Goal: Find specific page/section: Find specific page/section

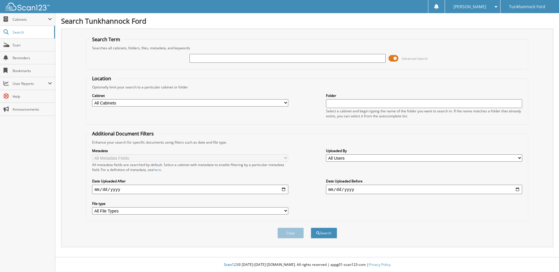
click at [251, 61] on input "text" at bounding box center [287, 58] width 196 height 9
type input "134043"
click at [311, 228] on button "Search" at bounding box center [324, 233] width 26 height 11
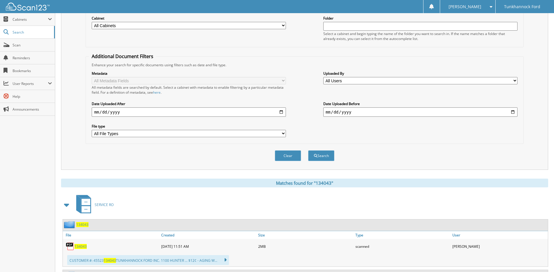
scroll to position [117, 0]
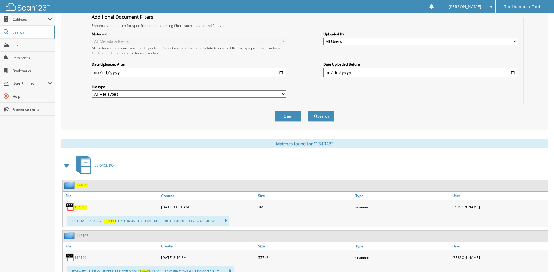
click at [82, 207] on span "134043" at bounding box center [81, 207] width 12 height 5
